Goal: Task Accomplishment & Management: Manage account settings

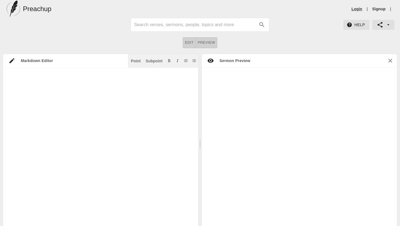
click at [357, 9] on link "Login" at bounding box center [356, 9] width 11 height 6
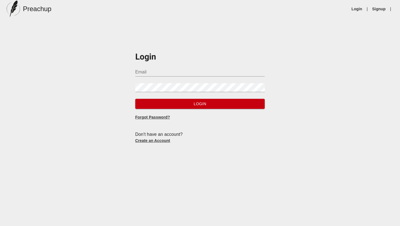
type input "[EMAIL_ADDRESS][DOMAIN_NAME]"
click at [203, 106] on span "Login" at bounding box center [200, 103] width 121 height 7
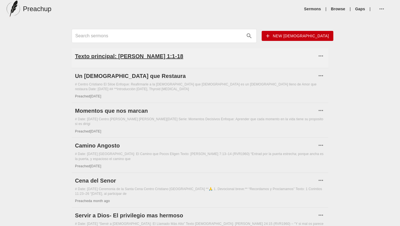
click at [116, 55] on h6 "Texto principal: [PERSON_NAME] 1:1-18" at bounding box center [196, 56] width 242 height 9
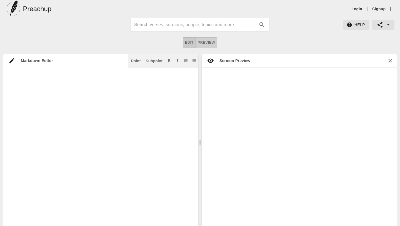
click at [190, 46] on button "Edit" at bounding box center [189, 42] width 13 height 11
